Goal: Task Accomplishment & Management: Manage account settings

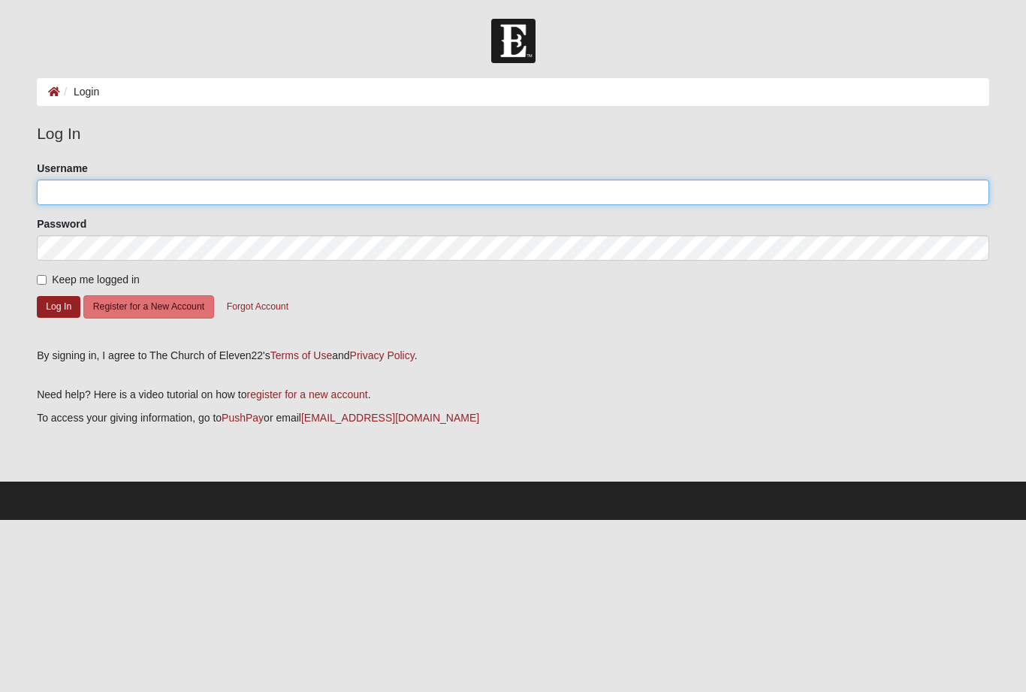
click at [176, 199] on input "Username" at bounding box center [513, 192] width 952 height 26
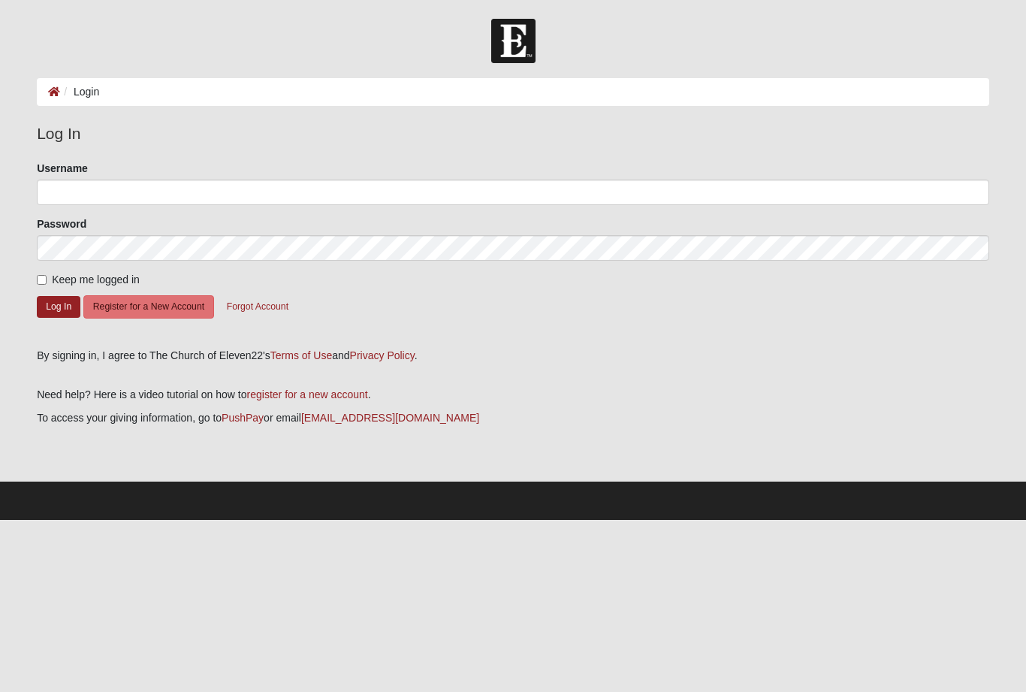
click at [262, 305] on button "Forgot Account" at bounding box center [257, 306] width 81 height 23
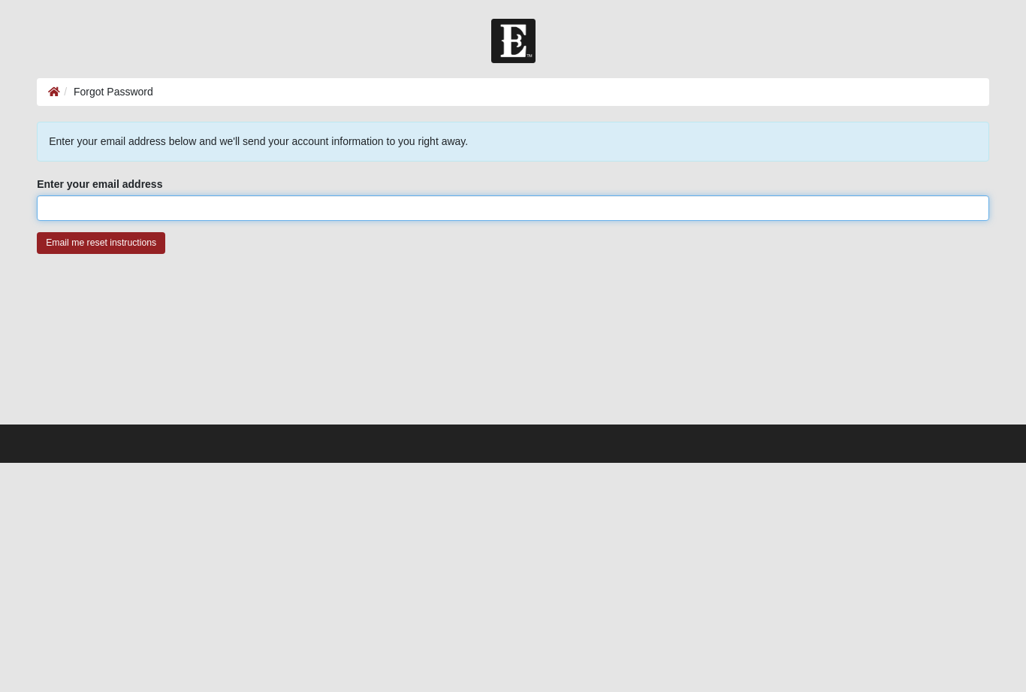
click at [216, 201] on input "Enter your email address" at bounding box center [513, 208] width 952 height 26
type input "[EMAIL_ADDRESS][DOMAIN_NAME]"
click at [100, 243] on input "Email me reset instructions" at bounding box center [101, 243] width 128 height 22
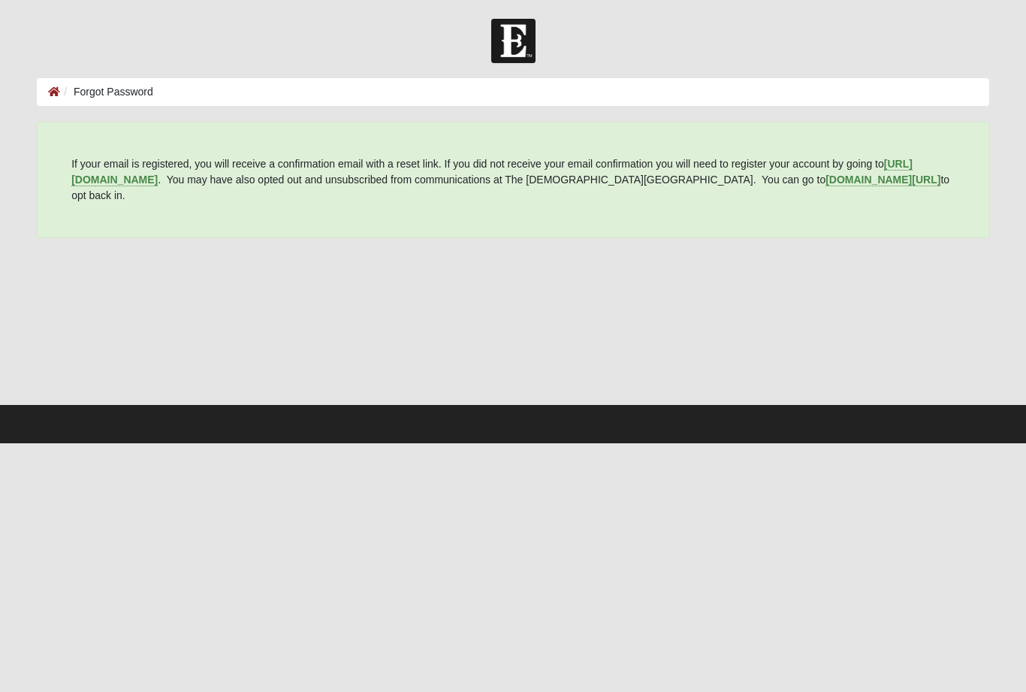
click at [321, 5] on body "Log In Forgot Password Forgot Password Error [URL][DOMAIN_NAME] . You may have …" at bounding box center [513, 221] width 1026 height 443
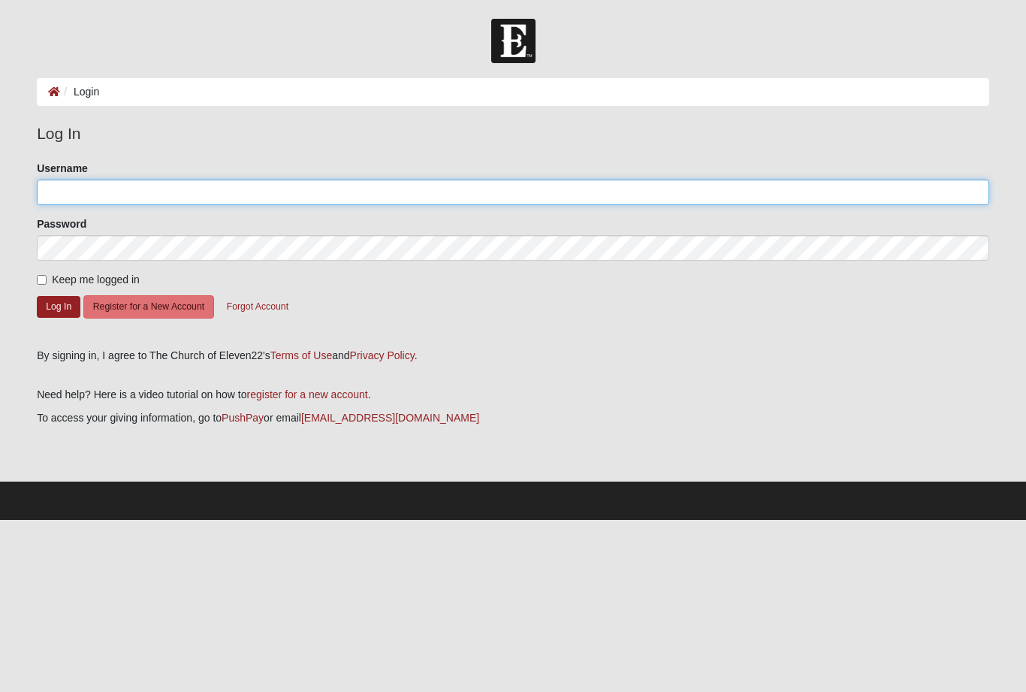
click at [98, 188] on input "Username" at bounding box center [513, 192] width 952 height 26
type input "Goinonetime"
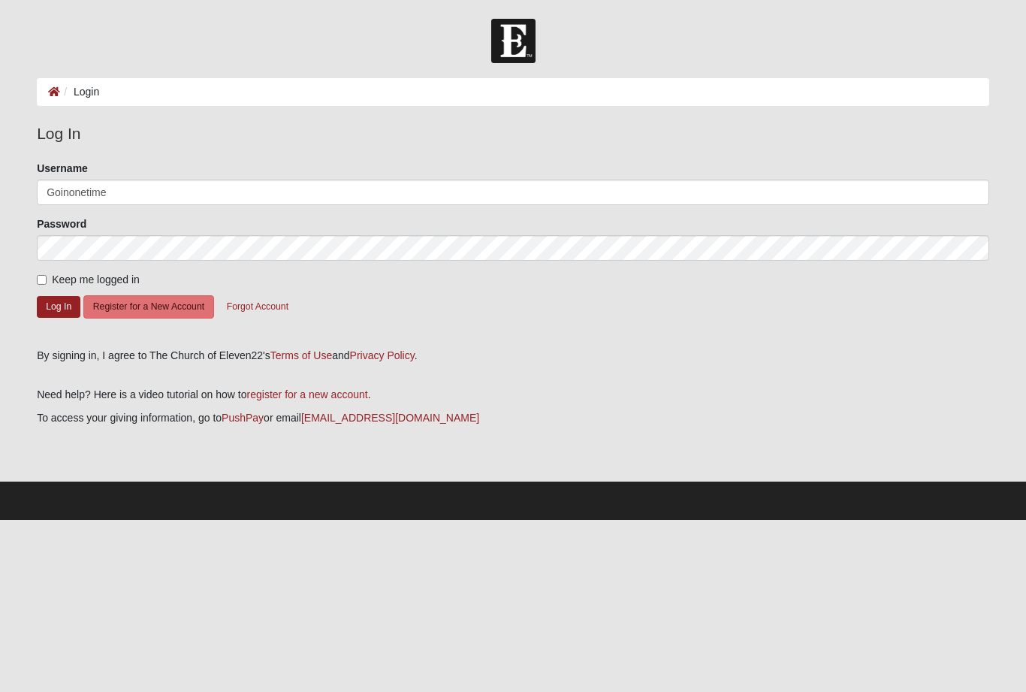
click at [58, 306] on button "Log In" at bounding box center [59, 307] width 44 height 22
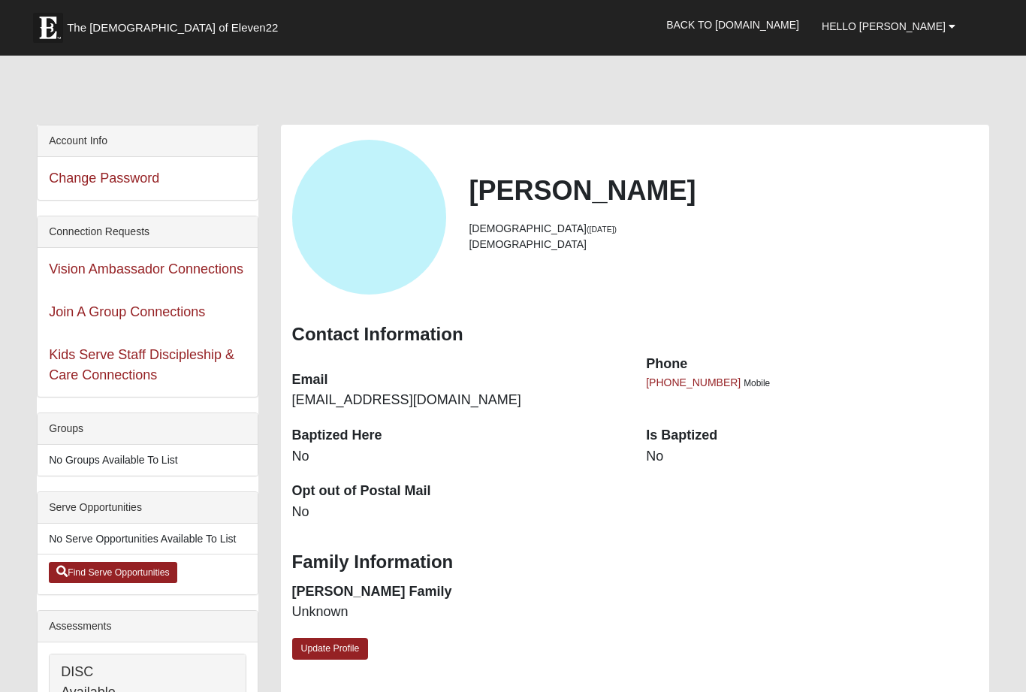
click at [932, 21] on span "Hello Walter" at bounding box center [884, 26] width 124 height 12
